Goal: Task Accomplishment & Management: Use online tool/utility

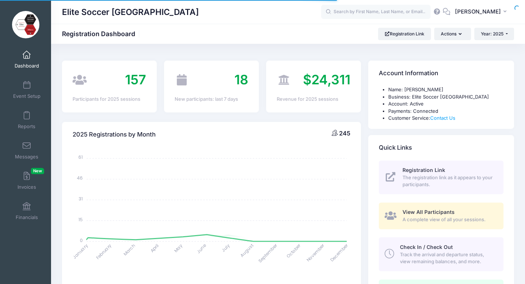
select select
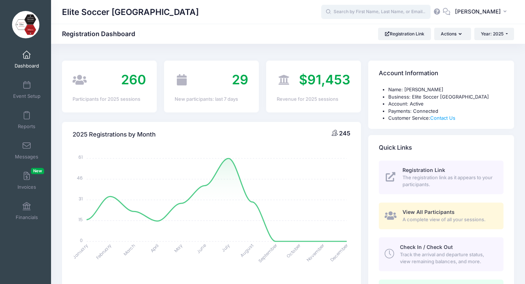
click at [362, 16] on input "text" at bounding box center [375, 12] width 109 height 15
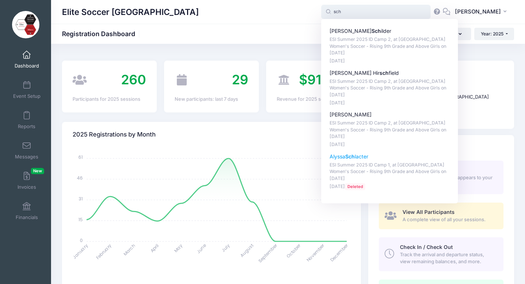
click at [364, 170] on p "ESI Summer 2025 ID Camp 1, at Cornell University Women's Soccer - Rising 9th Gr…" at bounding box center [390, 172] width 120 height 20
type input "Alyssa Schlacter (ESI Summer 2025 ID Camp 1, at Cornell University Women's Socc…"
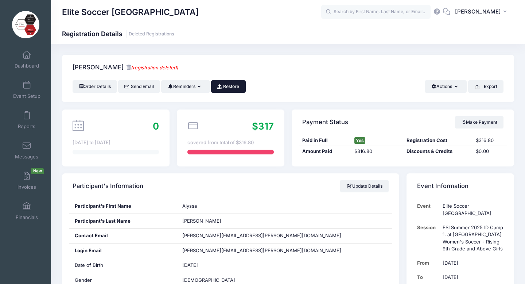
click at [234, 87] on link "Restore" at bounding box center [228, 86] width 35 height 12
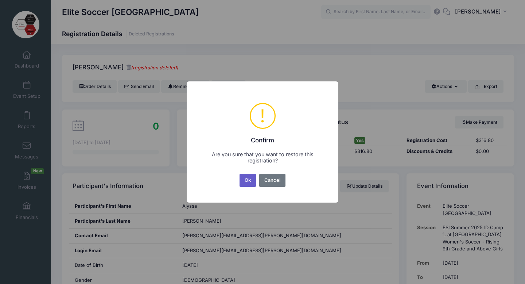
click at [249, 178] on button "Ok" at bounding box center [248, 180] width 17 height 13
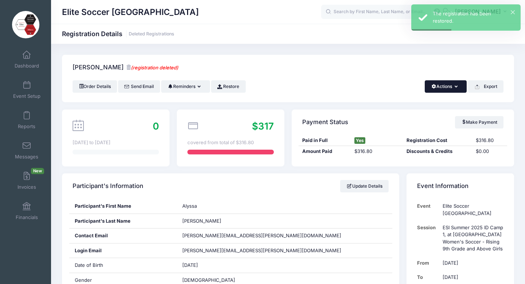
click at [450, 86] on button "Actions" at bounding box center [446, 86] width 42 height 12
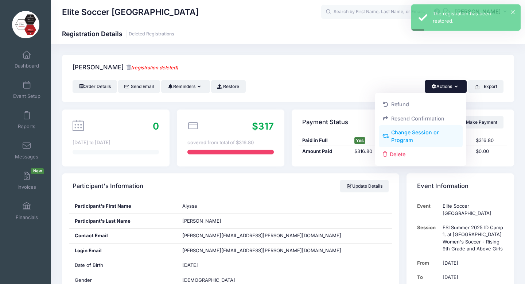
click at [410, 132] on link "Change Session or Program" at bounding box center [421, 136] width 84 height 22
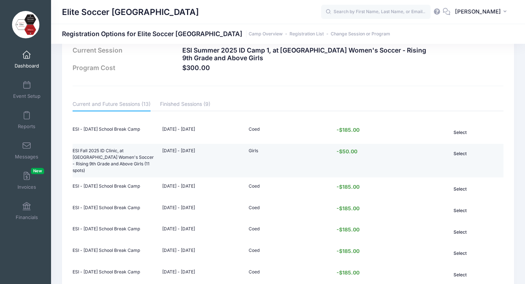
scroll to position [29, 0]
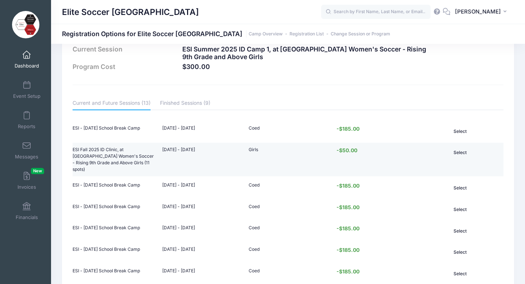
click at [460, 151] on button "Select" at bounding box center [460, 152] width 53 height 12
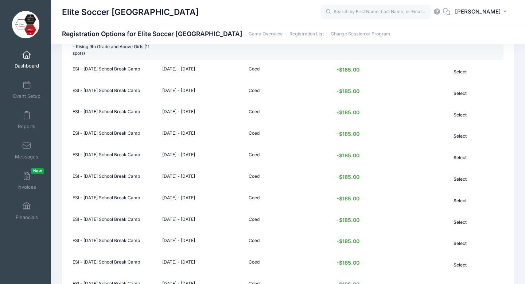
scroll to position [208, 0]
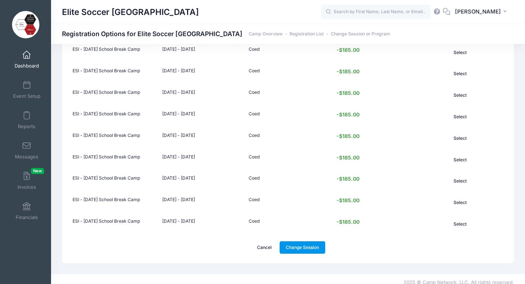
click at [305, 241] on link "Change Session" at bounding box center [303, 247] width 46 height 12
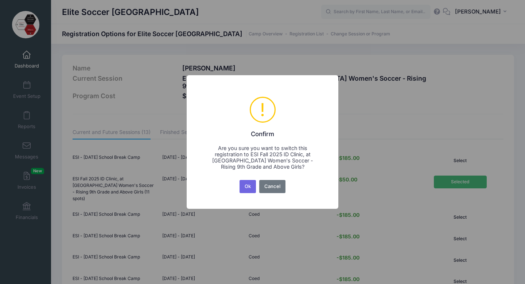
click at [244, 186] on button "Ok" at bounding box center [248, 186] width 17 height 13
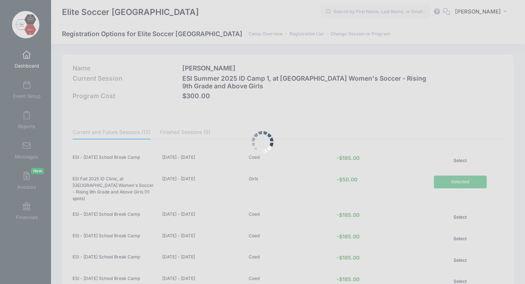
scroll to position [208, 0]
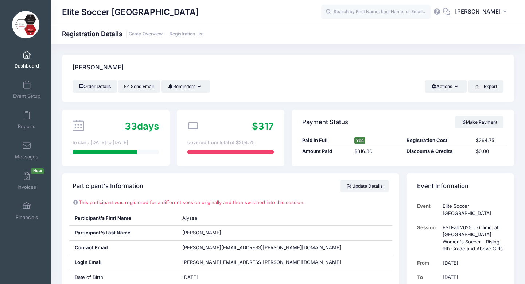
click at [27, 57] on span at bounding box center [27, 55] width 0 height 8
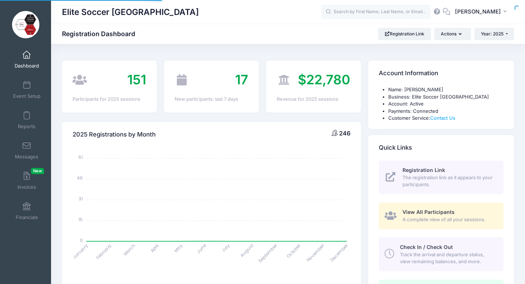
select select
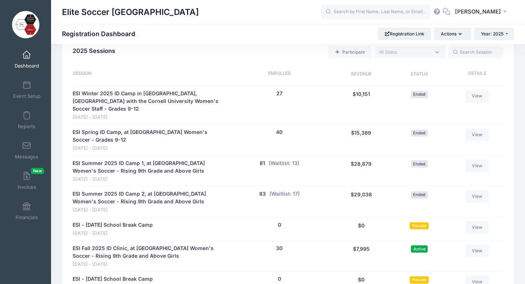
scroll to position [340, 0]
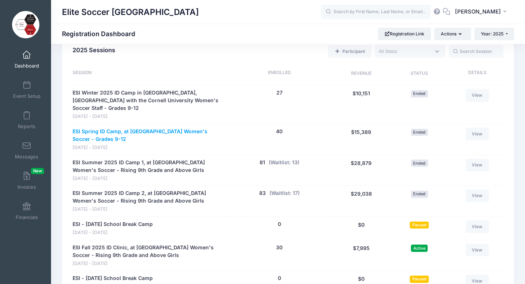
click at [141, 128] on link "ESI Spring ID Camp, at [GEOGRAPHIC_DATA] Women's Soccer - Grades 9-12" at bounding box center [149, 135] width 152 height 15
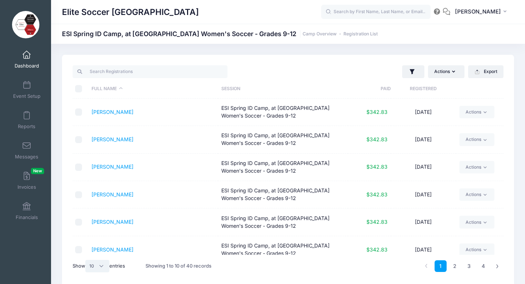
click at [103, 265] on select "All 10 25 50" at bounding box center [97, 266] width 24 height 12
select select "-1"
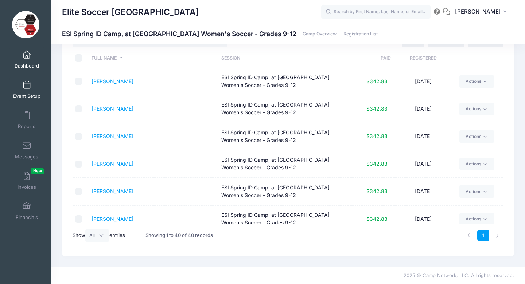
click at [25, 93] on span "Event Setup" at bounding box center [26, 96] width 27 height 6
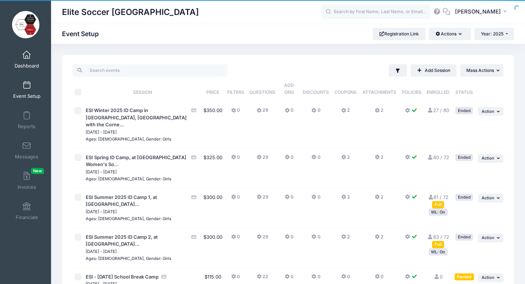
click at [27, 57] on span at bounding box center [27, 55] width 0 height 8
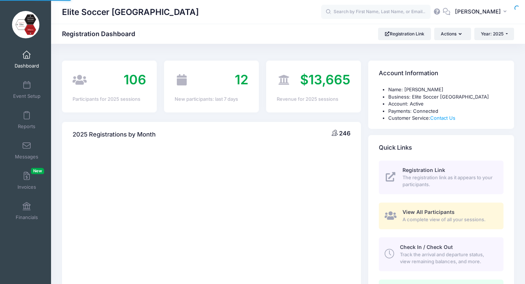
select select
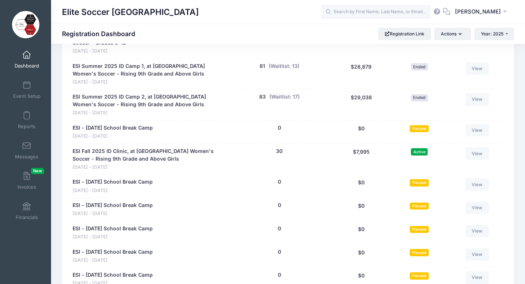
scroll to position [441, 0]
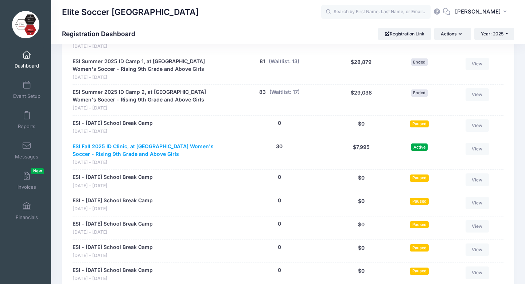
click at [143, 143] on link "ESI Fall 2025 ID Clinic, at [GEOGRAPHIC_DATA] Women's Soccer - Rising 9th Grade…" at bounding box center [149, 150] width 152 height 15
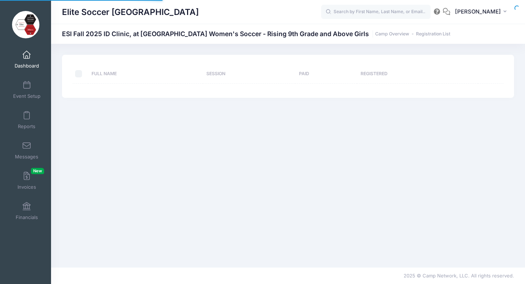
select select "10"
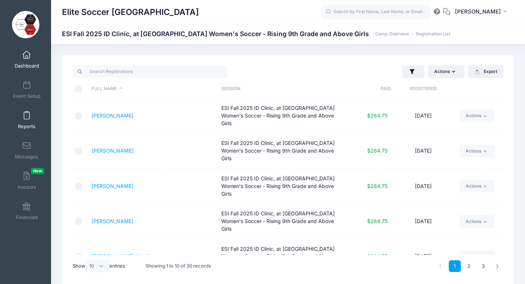
click at [25, 122] on link "Reports" at bounding box center [26, 120] width 35 height 26
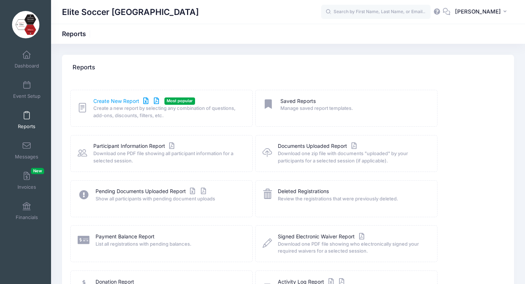
click at [129, 100] on link "Create New Report" at bounding box center [127, 101] width 68 height 8
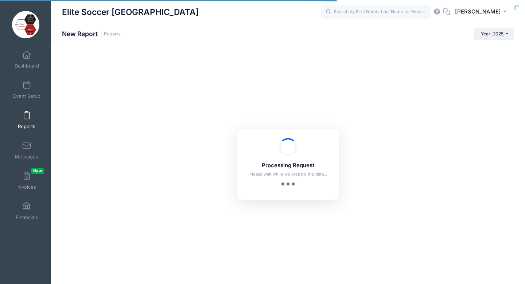
checkbox input "true"
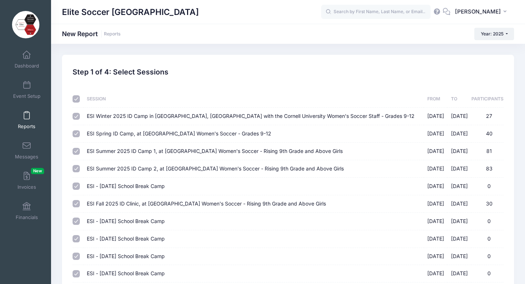
click at [77, 99] on input "checkbox" at bounding box center [76, 98] width 7 height 7
checkbox input "false"
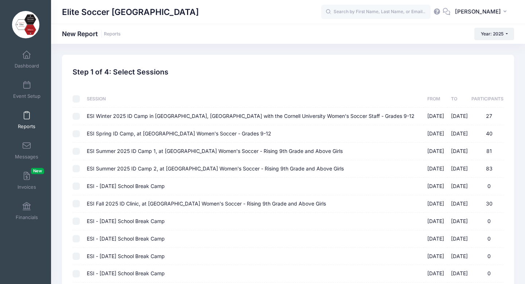
checkbox input "false"
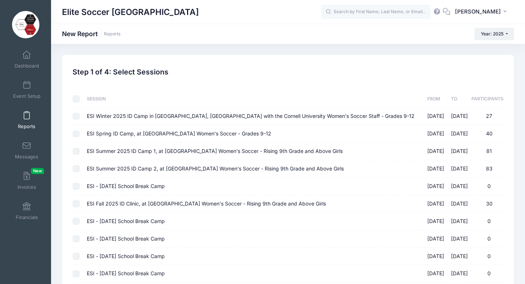
checkbox input "false"
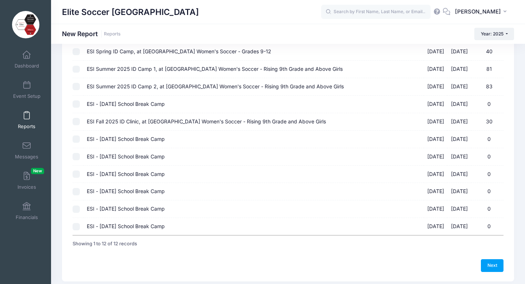
scroll to position [91, 0]
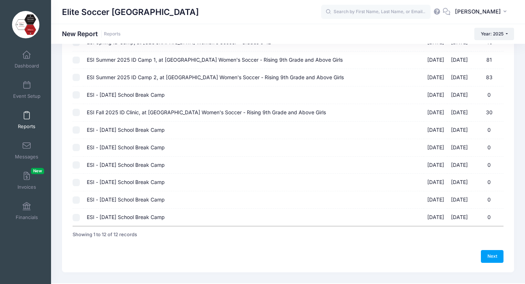
click at [77, 112] on input "ESI Fall 2025 ID Clinic, at [GEOGRAPHIC_DATA] Women's Soccer - Rising 9th Grade…" at bounding box center [76, 112] width 7 height 7
checkbox input "true"
click at [489, 257] on link "Next" at bounding box center [492, 256] width 23 height 12
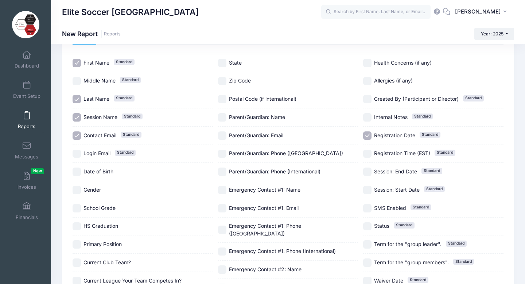
scroll to position [49, 0]
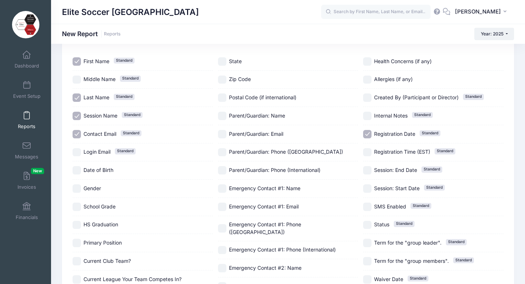
click at [78, 205] on input "School Grade" at bounding box center [77, 206] width 8 height 8
checkbox input "true"
click at [79, 244] on input "Primary Position" at bounding box center [77, 243] width 8 height 8
checkbox input "true"
click at [79, 261] on input "Current Club Team?" at bounding box center [77, 261] width 8 height 8
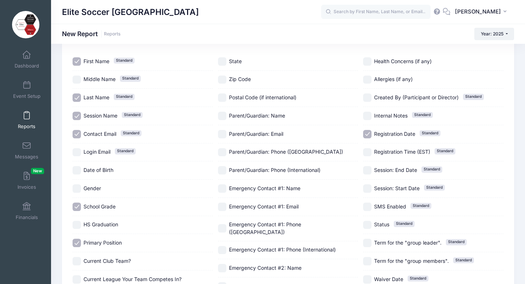
checkbox input "true"
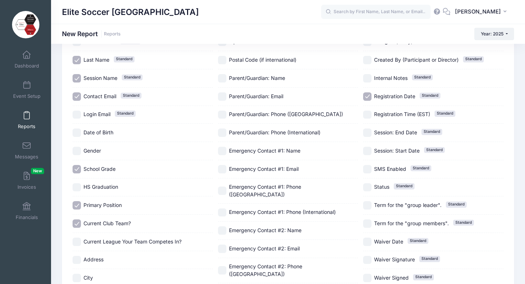
scroll to position [90, 0]
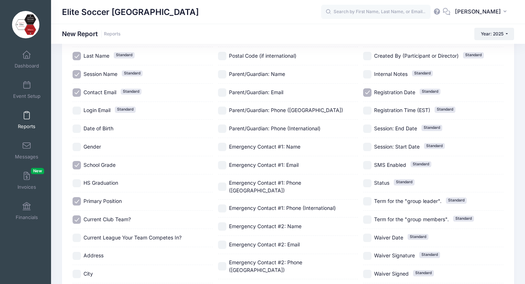
click at [77, 235] on input "Current League Your Team Competes In?" at bounding box center [77, 237] width 8 height 8
checkbox input "true"
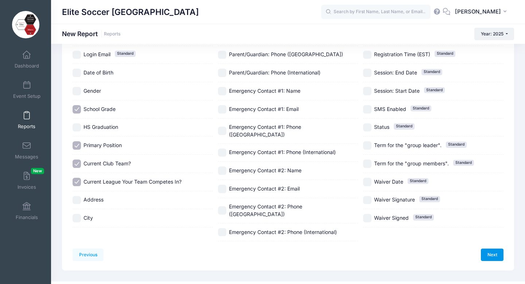
click at [493, 248] on link "Next" at bounding box center [492, 254] width 23 height 12
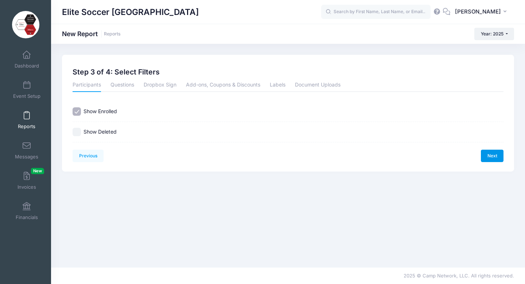
scroll to position [0, 0]
click at [491, 156] on link "Next" at bounding box center [492, 156] width 23 height 12
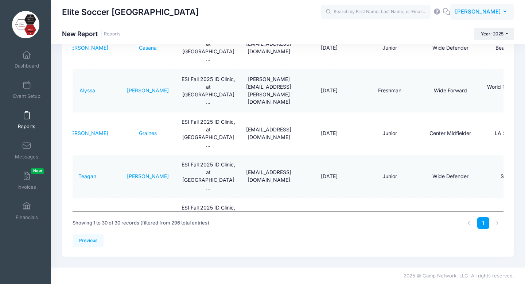
click at [496, 12] on span "[PERSON_NAME]" at bounding box center [478, 12] width 46 height 8
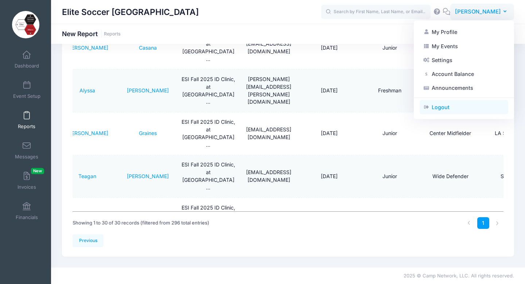
click at [448, 106] on link "Logout" at bounding box center [464, 107] width 89 height 14
